Goal: Task Accomplishment & Management: Use online tool/utility

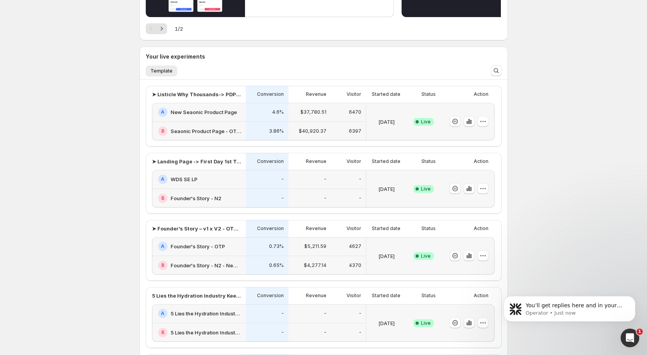
scroll to position [153, 0]
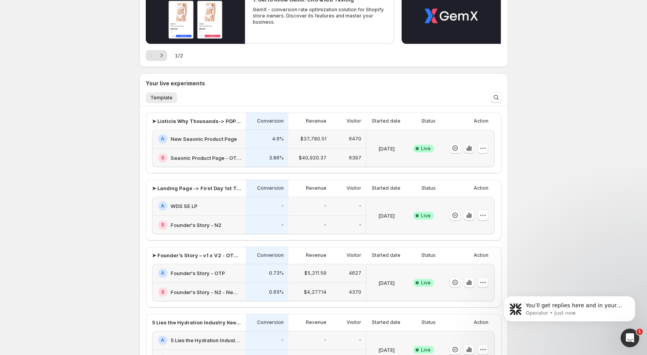
click at [253, 145] on button "button" at bounding box center [468, 148] width 11 height 11
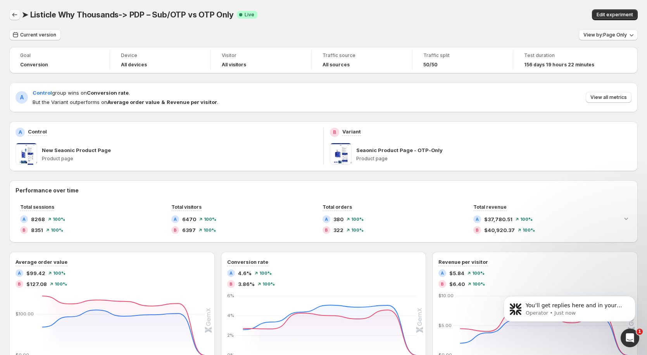
click at [14, 14] on icon "Back" at bounding box center [15, 15] width 8 height 8
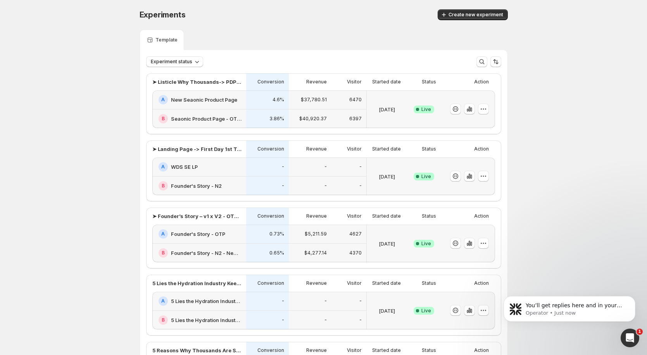
click at [253, 85] on p "Revenue" at bounding box center [316, 82] width 21 height 6
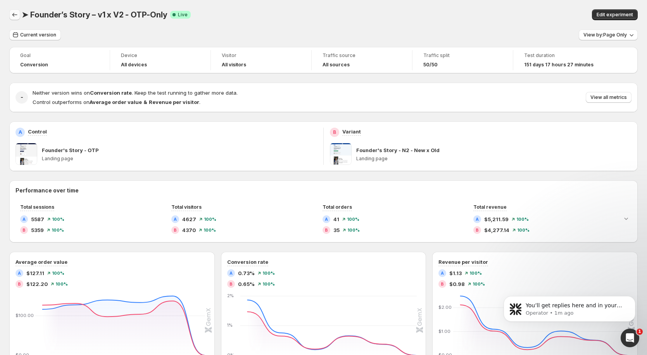
click at [13, 16] on icon "Back" at bounding box center [15, 15] width 8 height 8
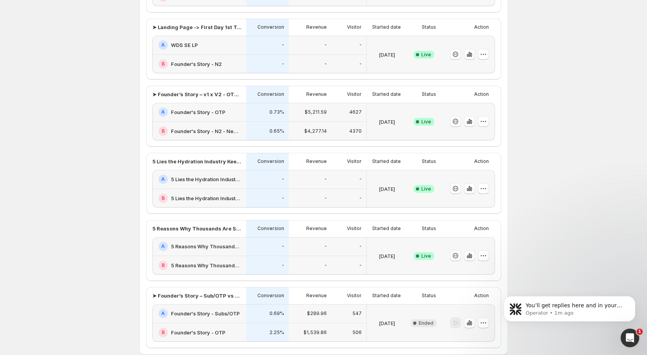
scroll to position [163, 0]
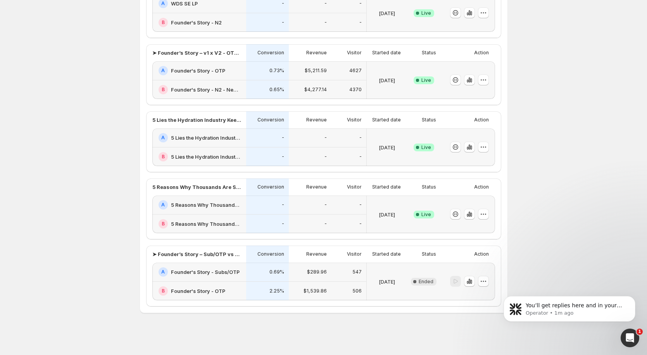
click at [253, 182] on div "Started date" at bounding box center [386, 186] width 41 height 17
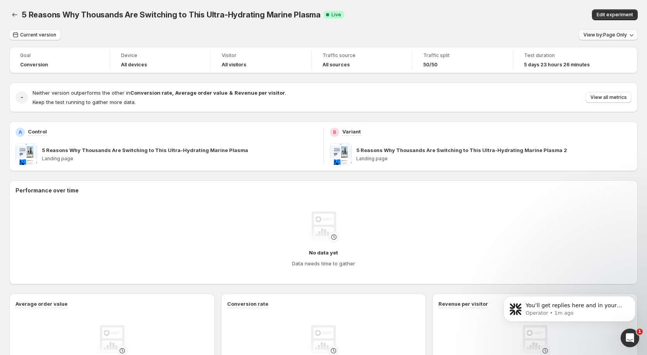
click at [253, 38] on span "View by: Page Only" at bounding box center [604, 35] width 43 height 6
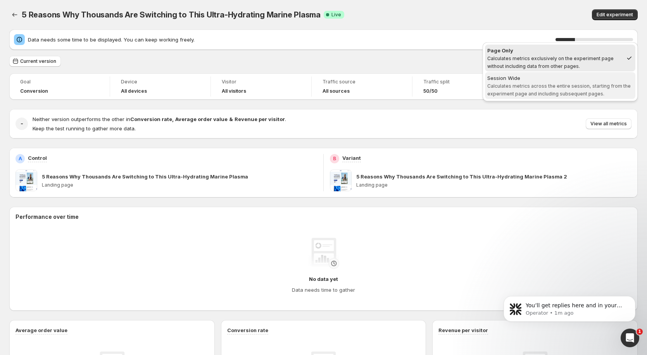
click at [253, 77] on div "Session Wide" at bounding box center [560, 78] width 146 height 8
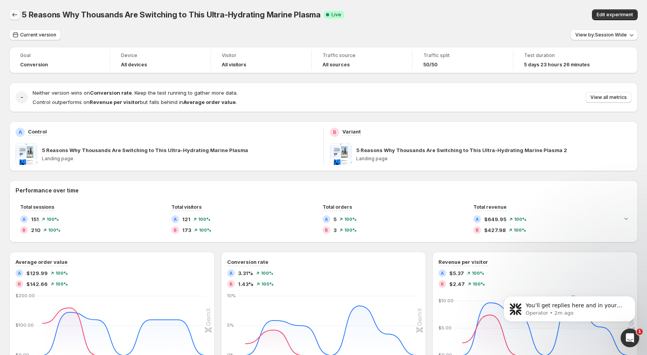
click at [15, 14] on icon "Back" at bounding box center [15, 15] width 8 height 8
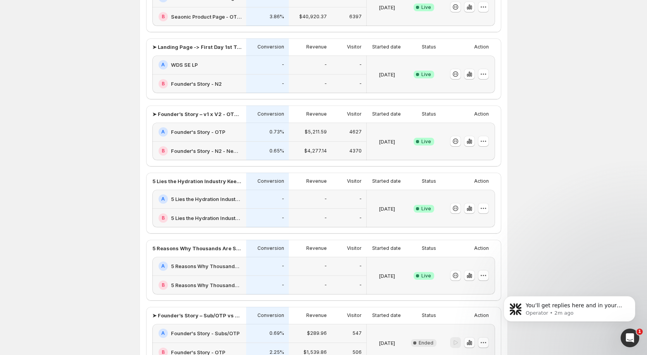
scroll to position [163, 0]
